Goal: Task Accomplishment & Management: Use online tool/utility

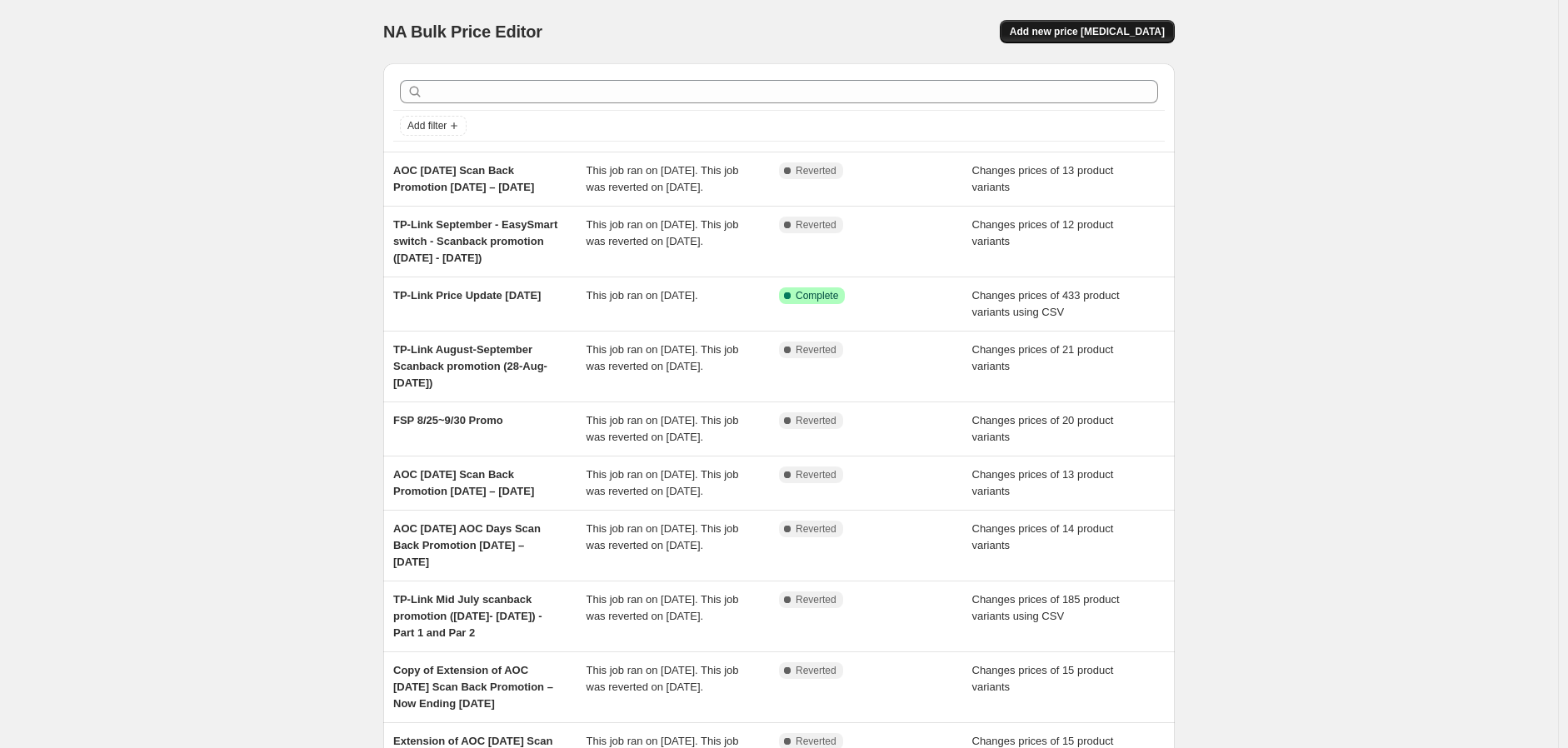
click at [1115, 36] on span "Add new price [MEDICAL_DATA]" at bounding box center [1088, 32] width 155 height 13
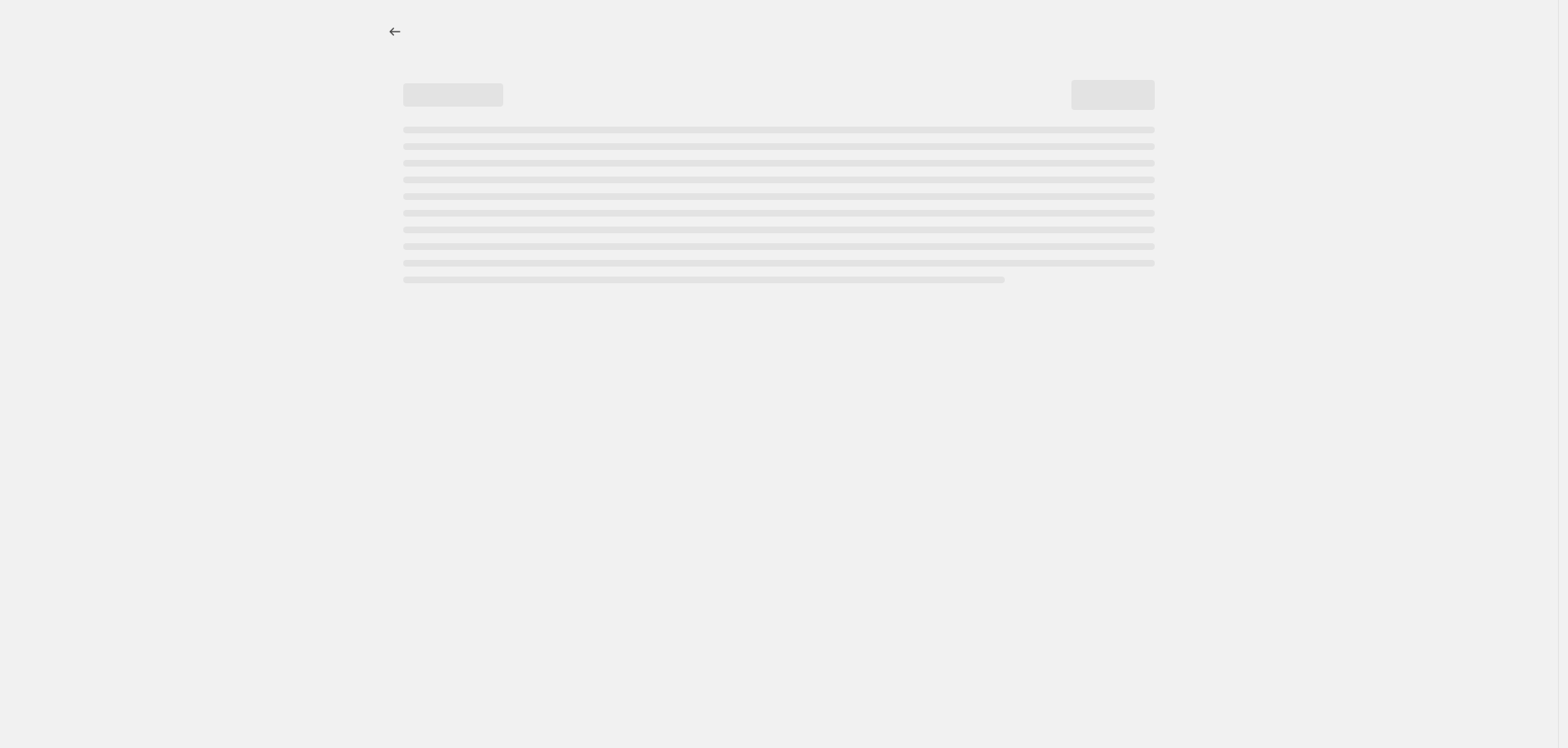
select select "percentage"
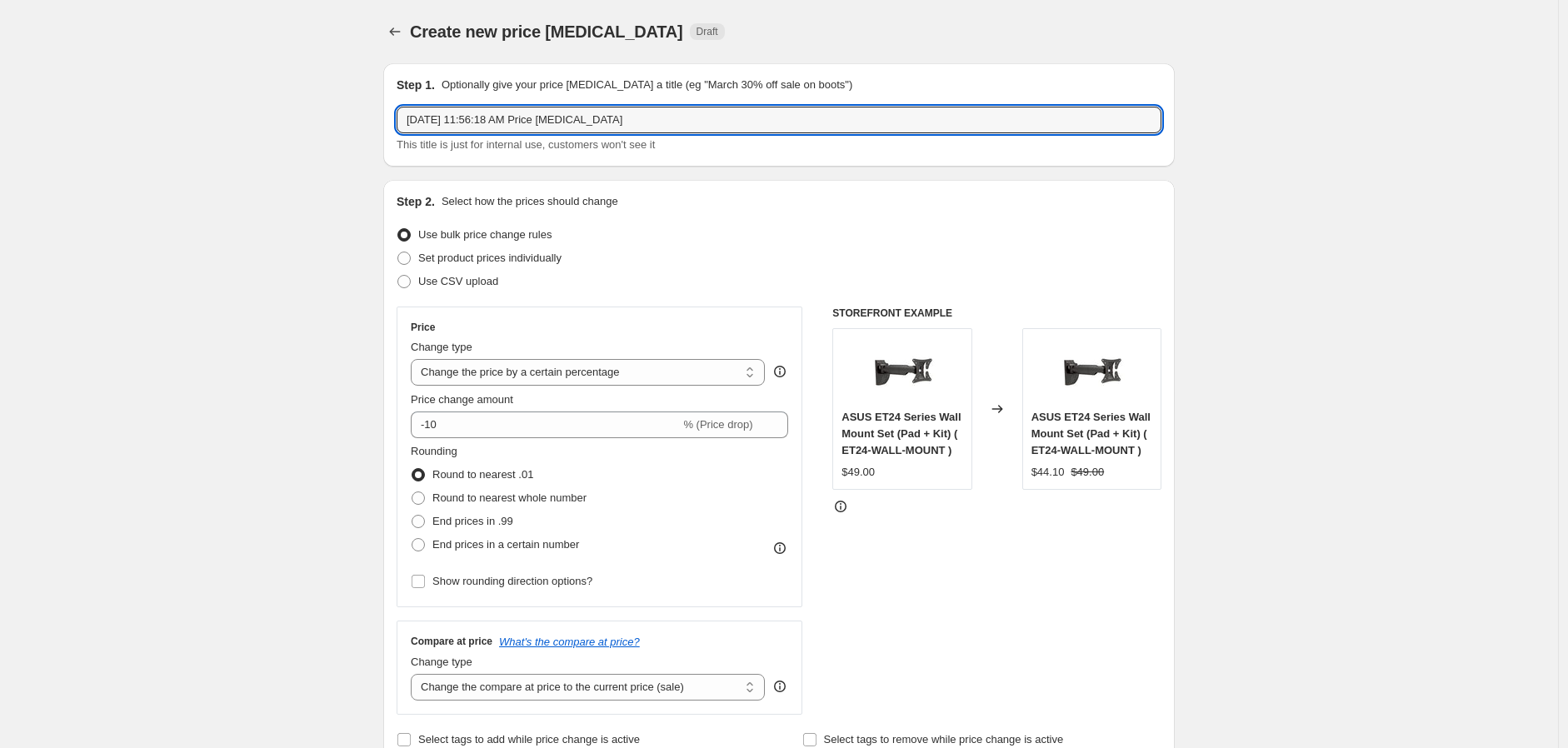
drag, startPoint x: 645, startPoint y: 121, endPoint x: 283, endPoint y: 97, distance: 362.8
paste input "AOC Q27G4SL/WS -Circular Polarized Gaming Monitor Launch Promotion 14/10/2025 –…"
type input "AOC Q27G4SL/WS -Circular Polarized Gaming Monitor Launch Promotion 14/10/2025 –…"
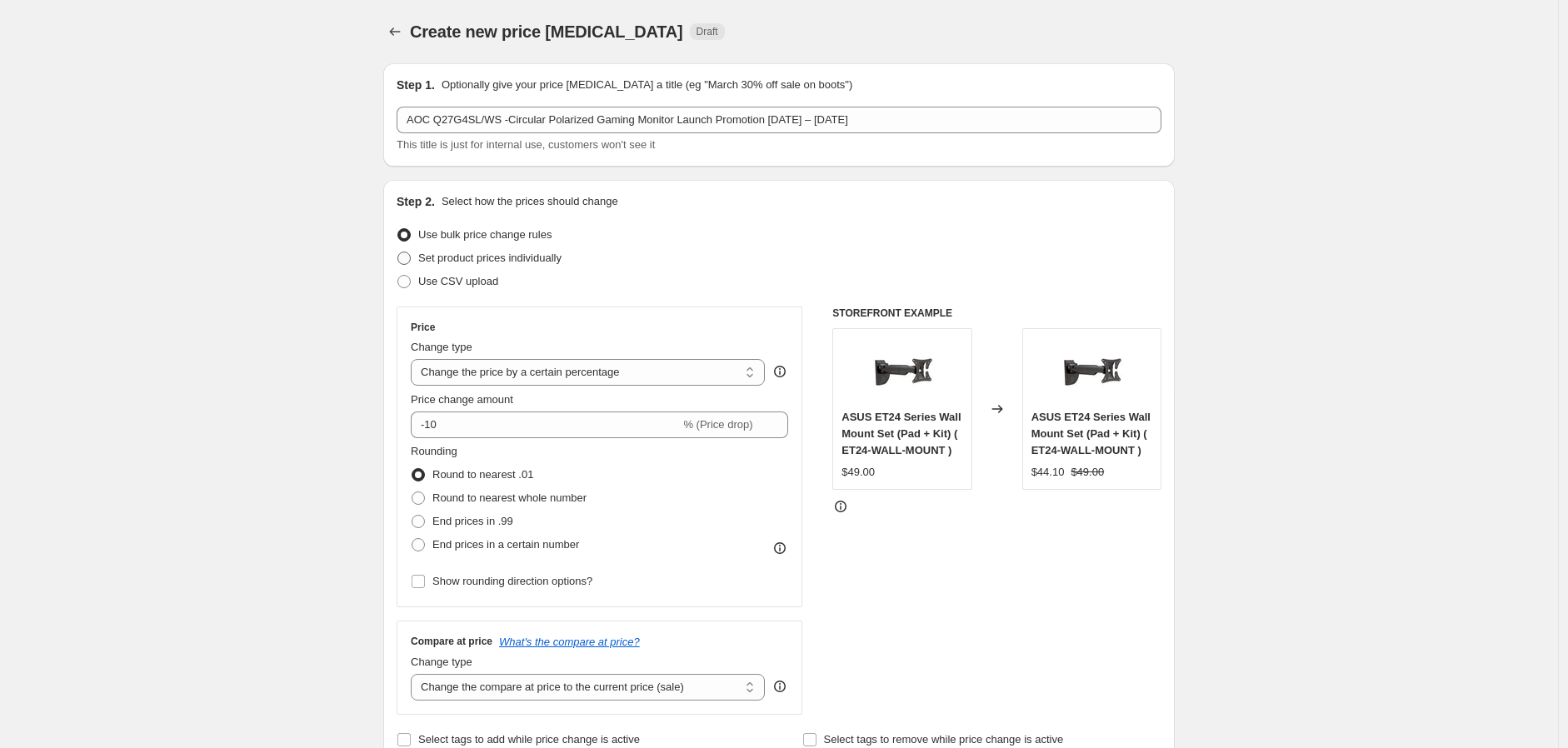
click at [431, 255] on span "Set product prices individually" at bounding box center [490, 257] width 144 height 12
click at [398, 253] on input "Set product prices individually" at bounding box center [398, 252] width 1 height 1
radio input "true"
